Goal: Transaction & Acquisition: Purchase product/service

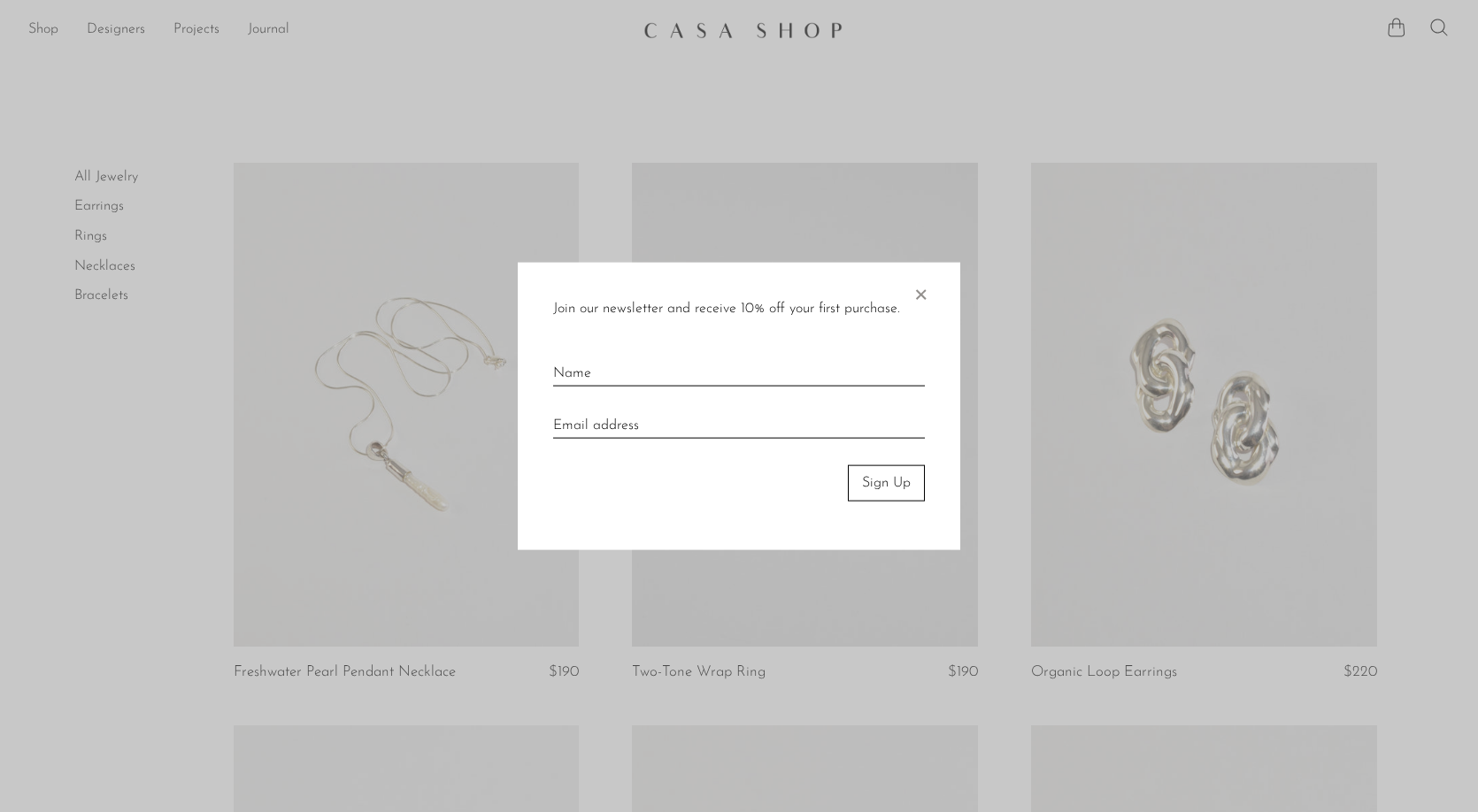
click at [923, 296] on span "×" at bounding box center [920, 291] width 18 height 56
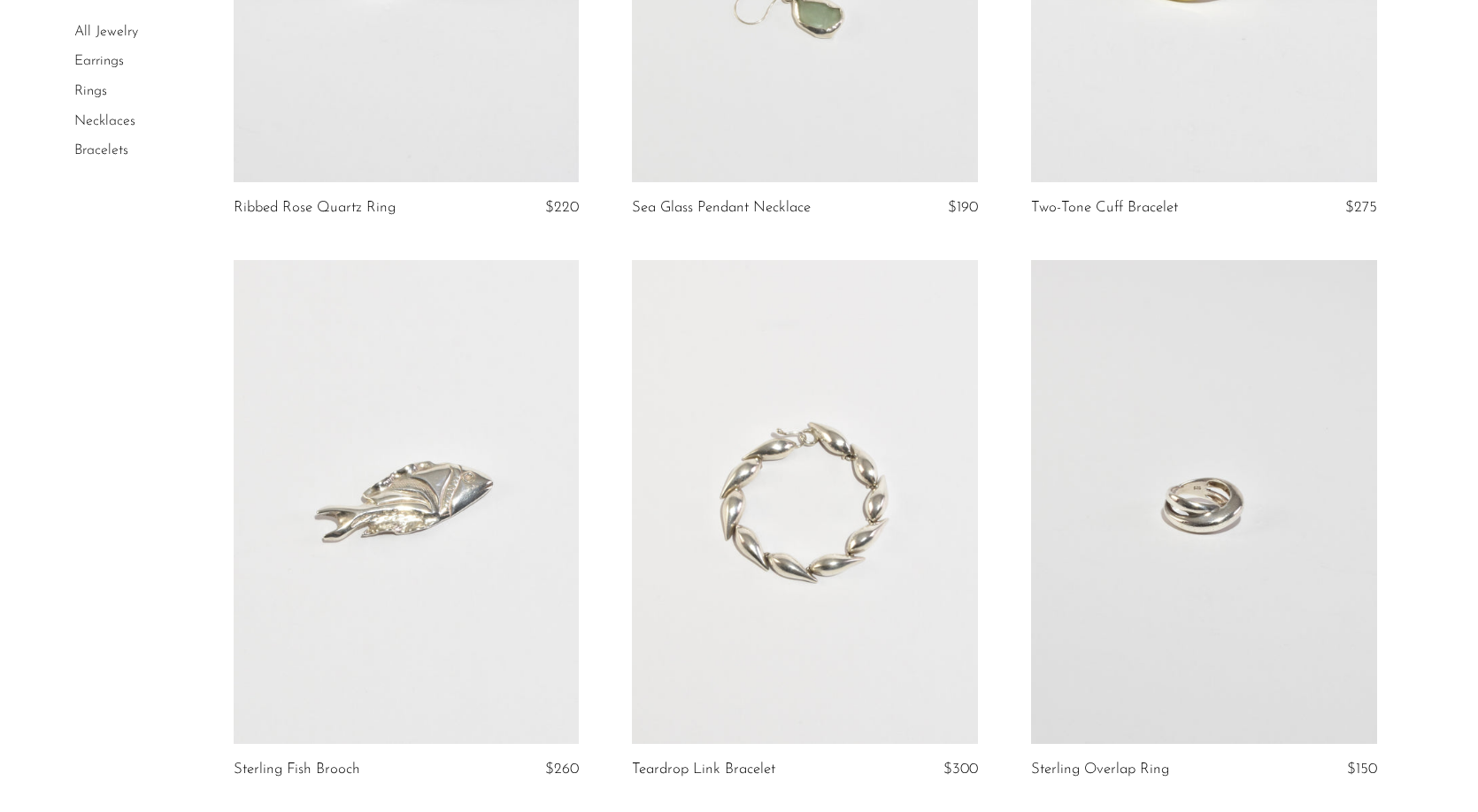
scroll to position [1608, 0]
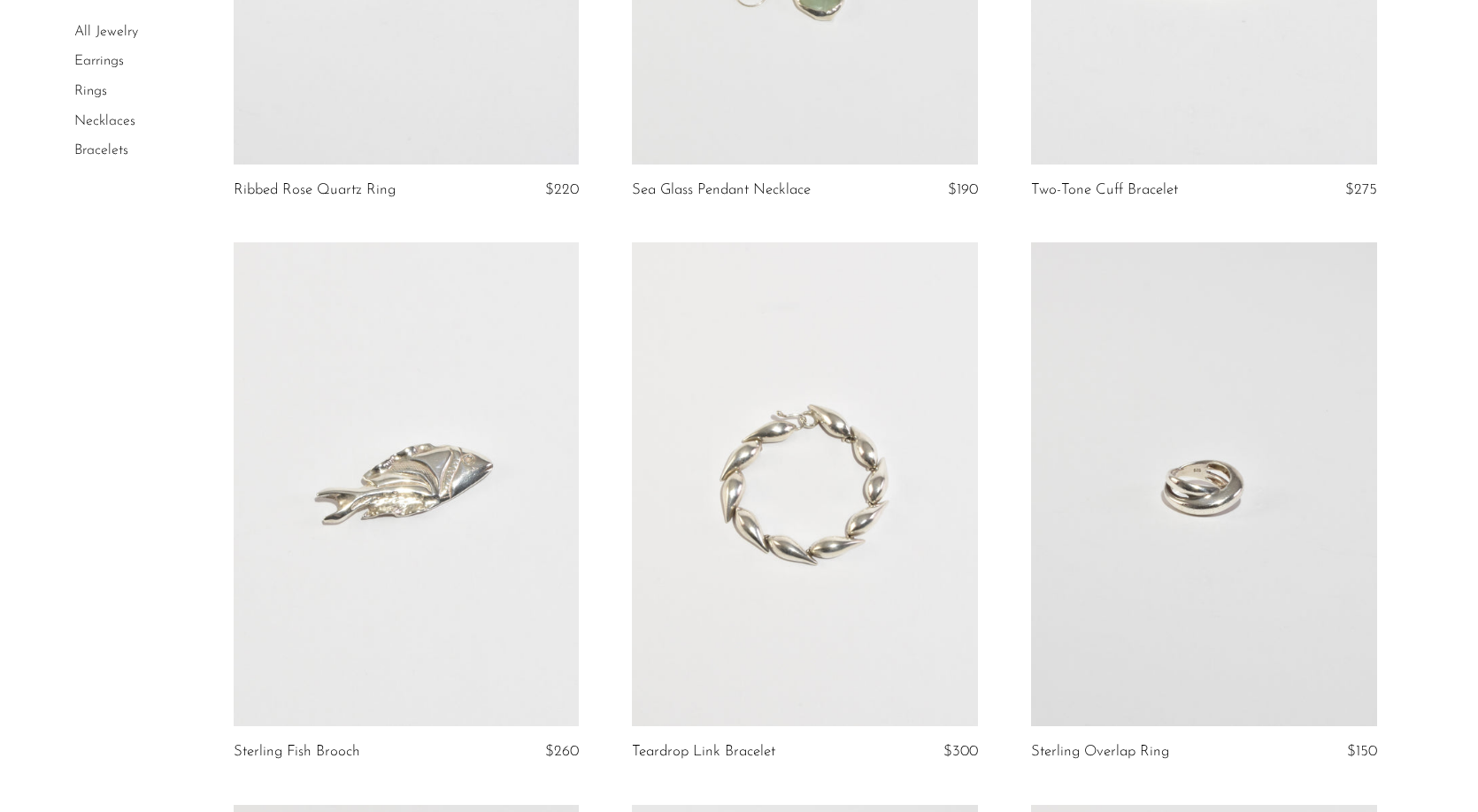
click at [100, 64] on link "Earrings" at bounding box center [99, 62] width 50 height 14
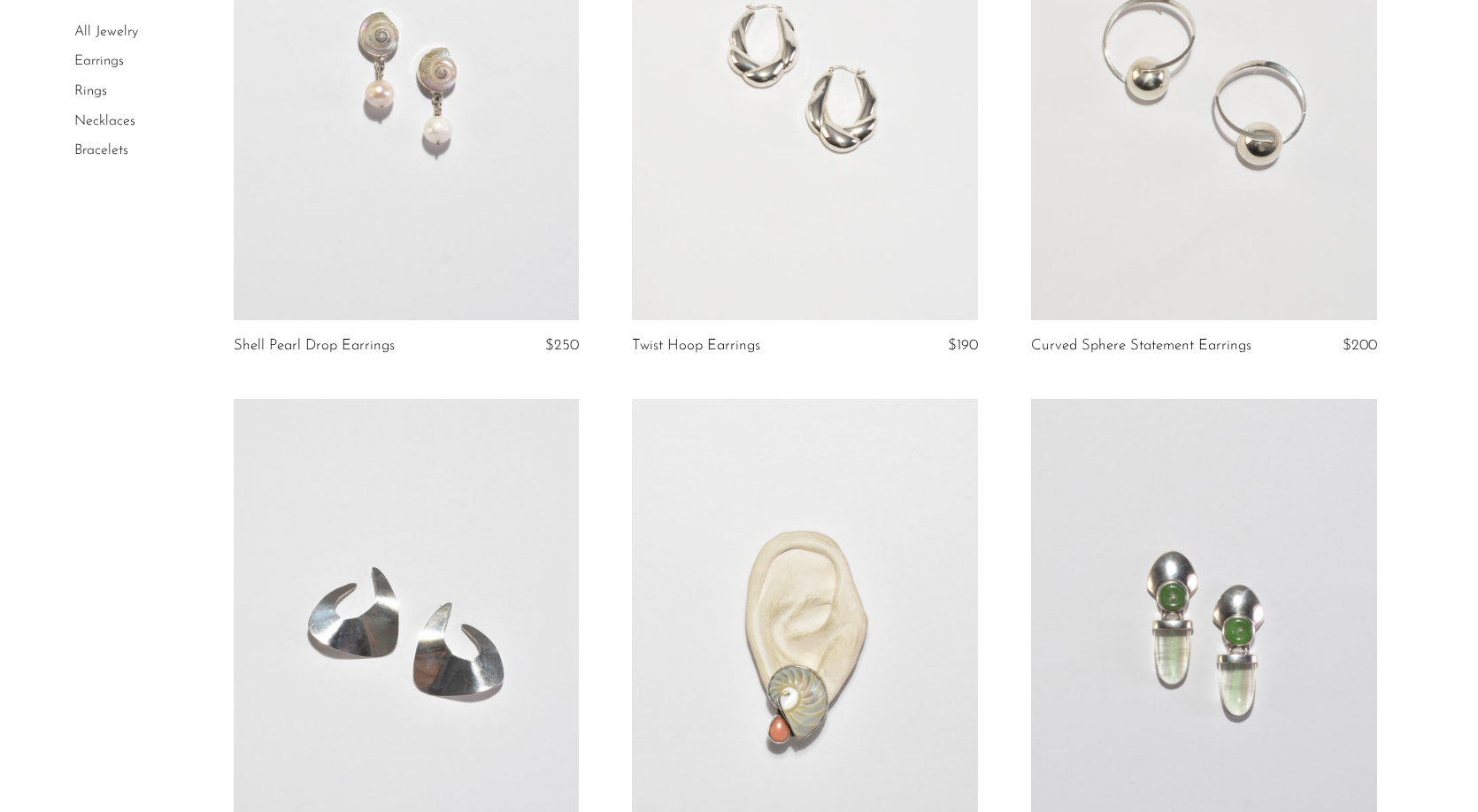
scroll to position [3147, 0]
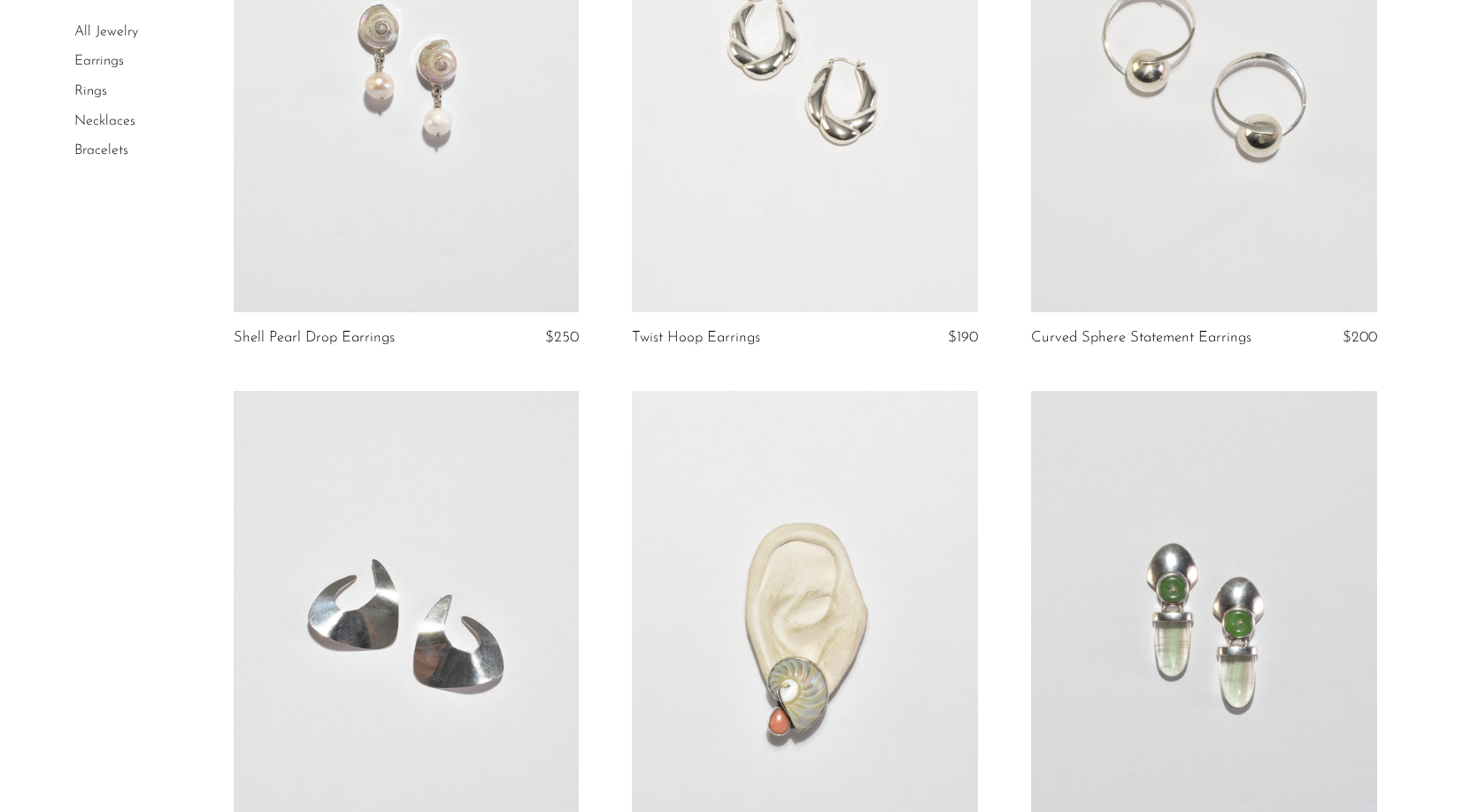
click at [409, 229] on link at bounding box center [406, 71] width 346 height 484
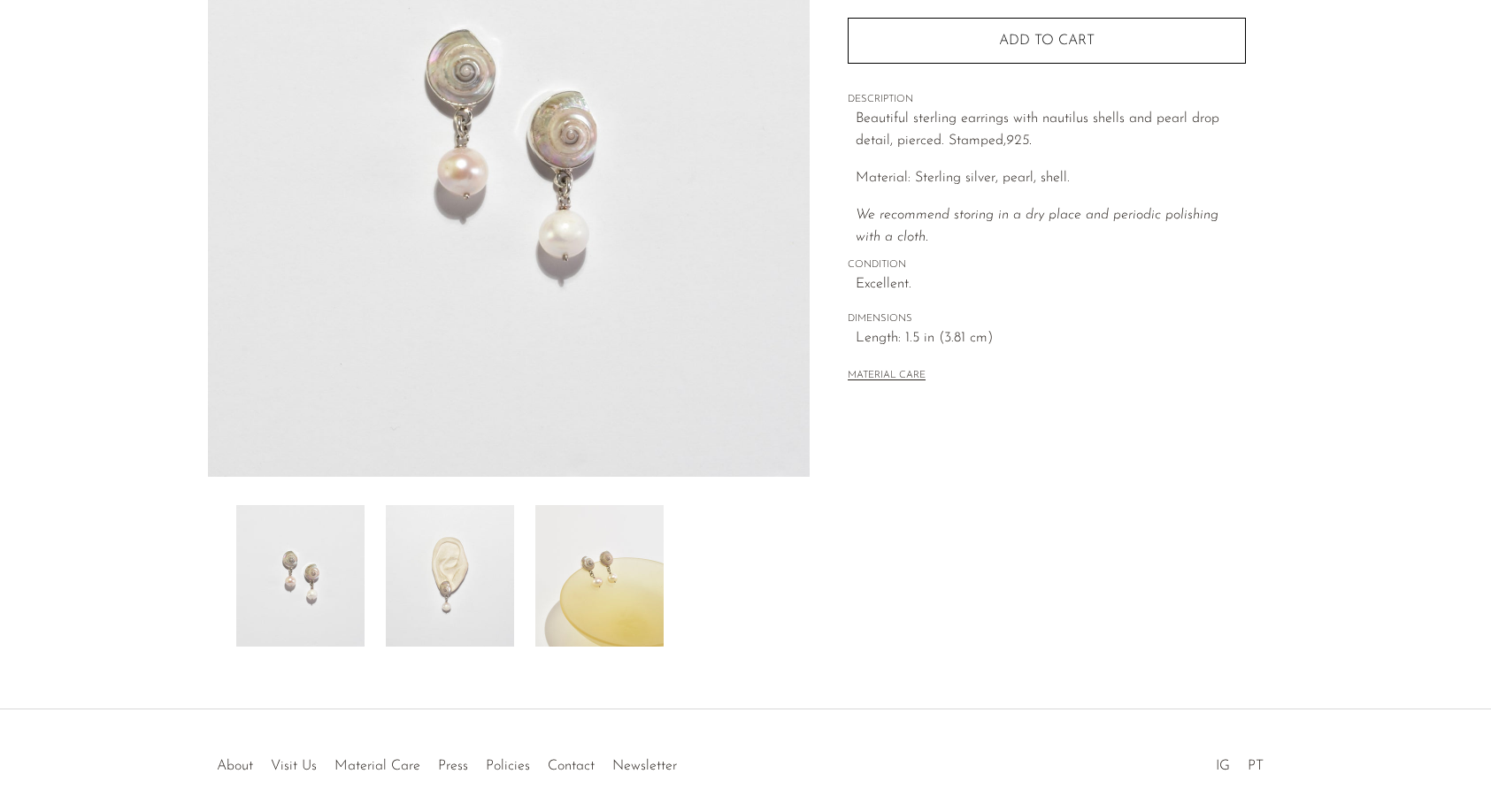
scroll to position [339, 0]
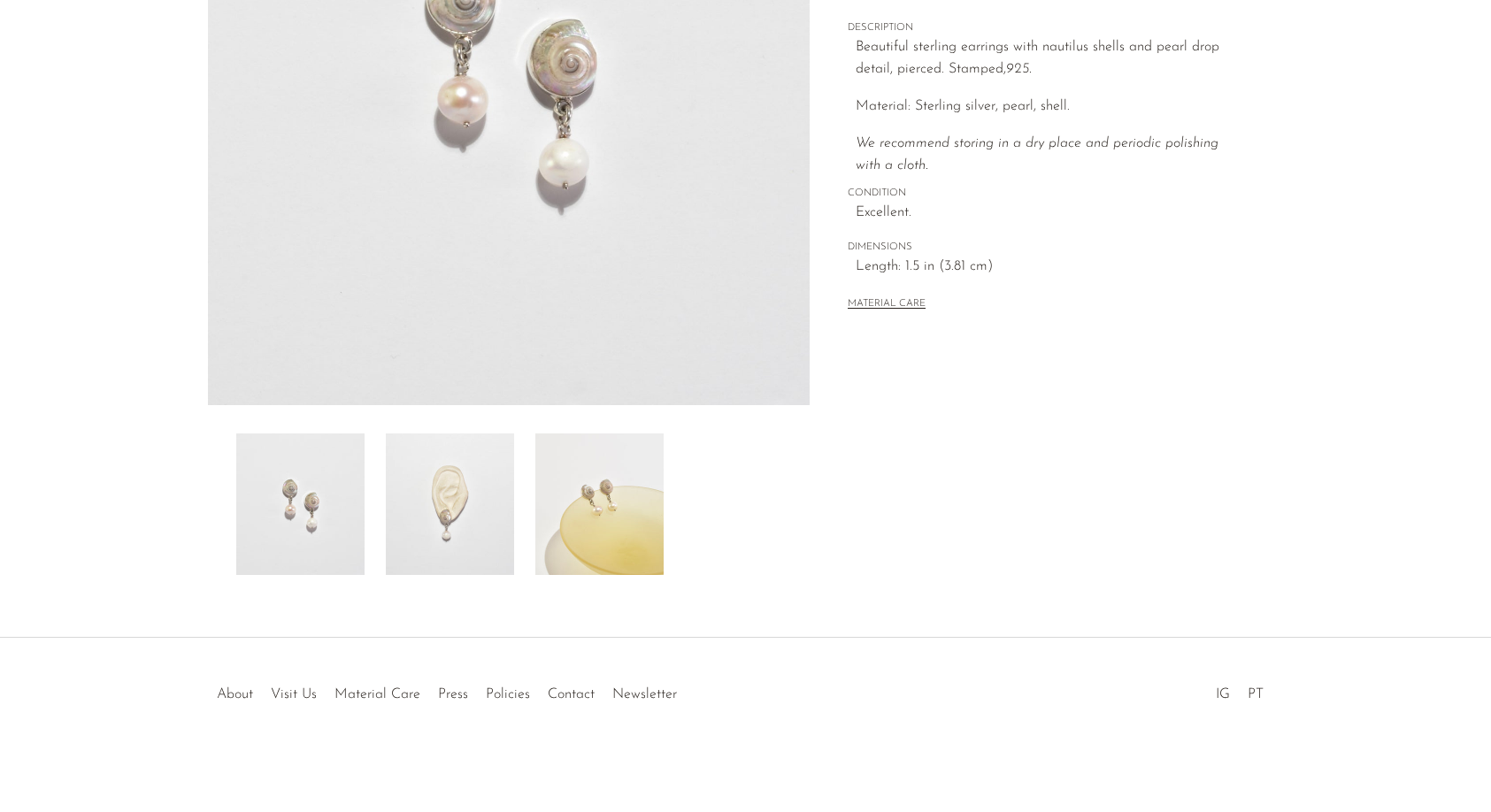
click at [308, 530] on img at bounding box center [300, 504] width 129 height 142
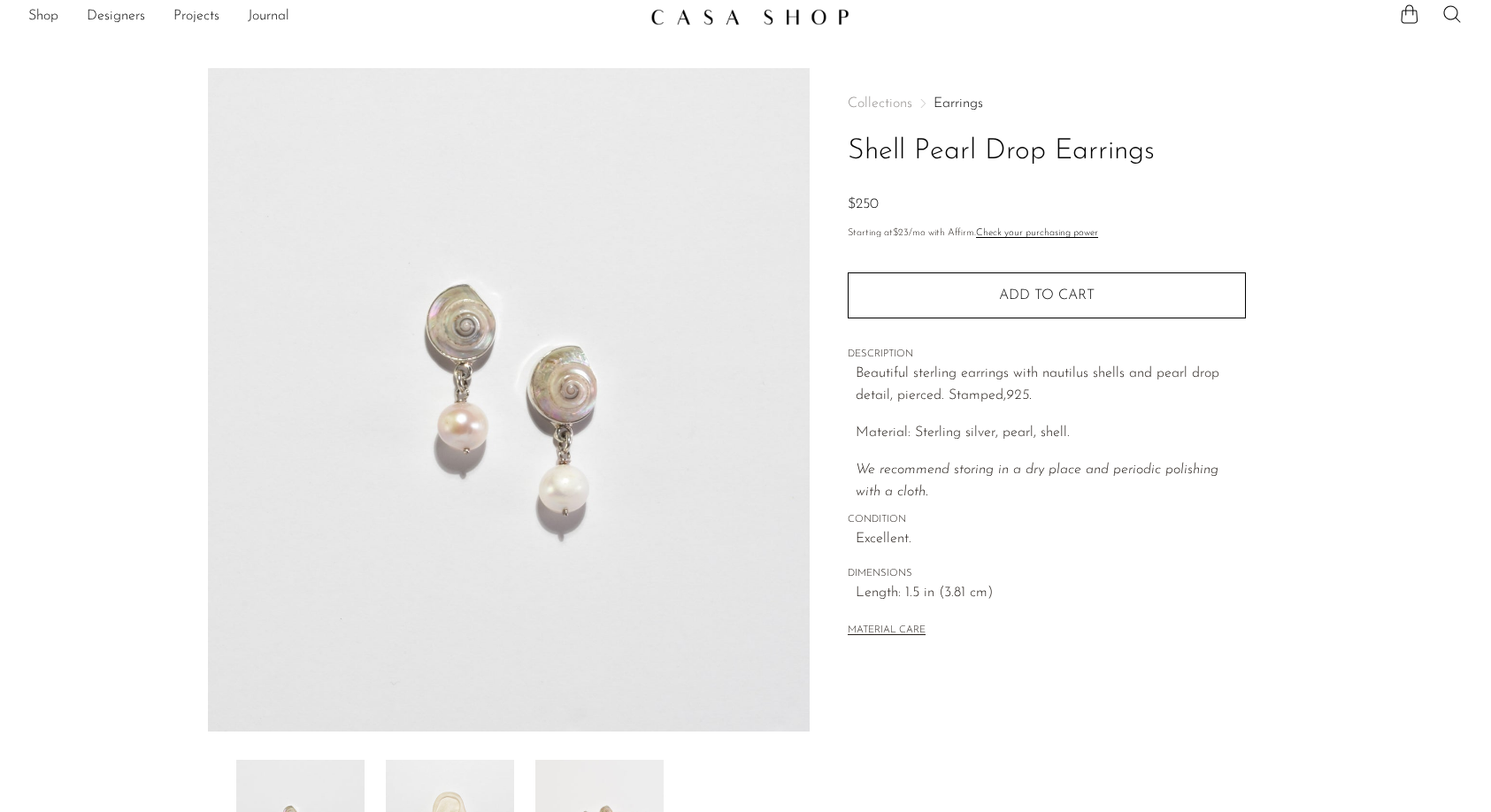
scroll to position [0, 0]
